Goal: Transaction & Acquisition: Subscribe to service/newsletter

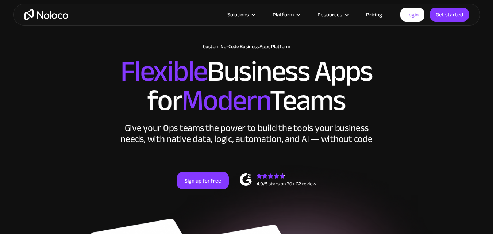
scroll to position [37, 0]
click at [424, 45] on div "New: Connect Noloco to Stripe Custom No-Code Business Apps Platform Flexible Bu…" at bounding box center [246, 124] width 467 height 175
click at [413, 79] on h2 "Flexible Business Apps for Modern Teams" at bounding box center [246, 86] width 453 height 58
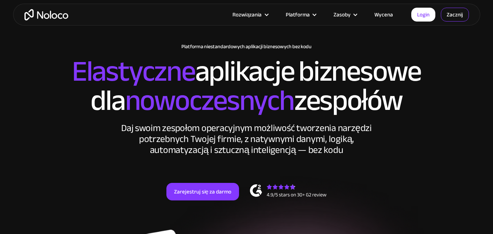
click at [448, 18] on font "Zacznij" at bounding box center [455, 14] width 16 height 10
click at [465, 18] on link "Zacznij" at bounding box center [455, 15] width 28 height 14
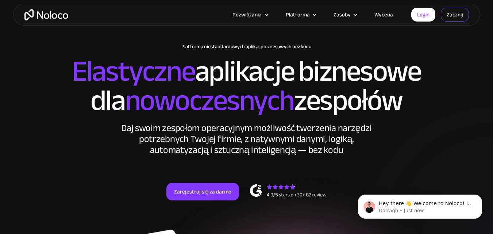
scroll to position [0, 0]
click at [458, 14] on font "Zacznij" at bounding box center [455, 14] width 16 height 10
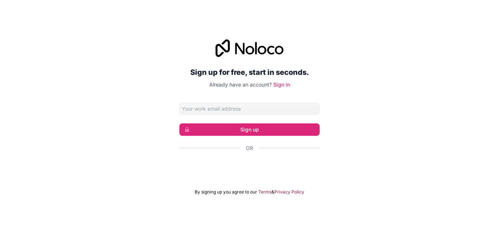
click at [256, 106] on input "Email address" at bounding box center [249, 109] width 140 height 12
type input "u3013690891@gmail.com"
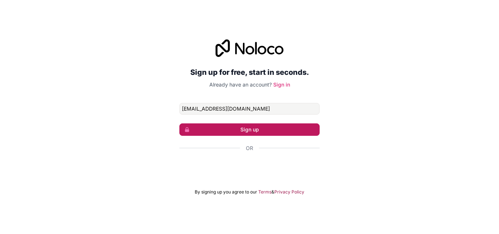
click at [263, 130] on button "Sign up" at bounding box center [249, 129] width 140 height 12
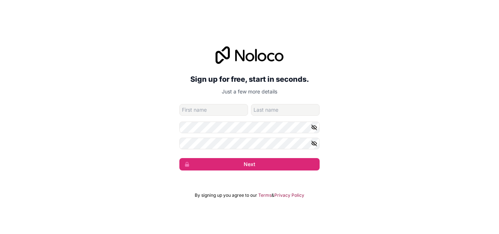
click at [233, 112] on input "given-name" at bounding box center [213, 110] width 69 height 12
drag, startPoint x: 164, startPoint y: 59, endPoint x: 175, endPoint y: 73, distance: 17.9
